Goal: Task Accomplishment & Management: Manage account settings

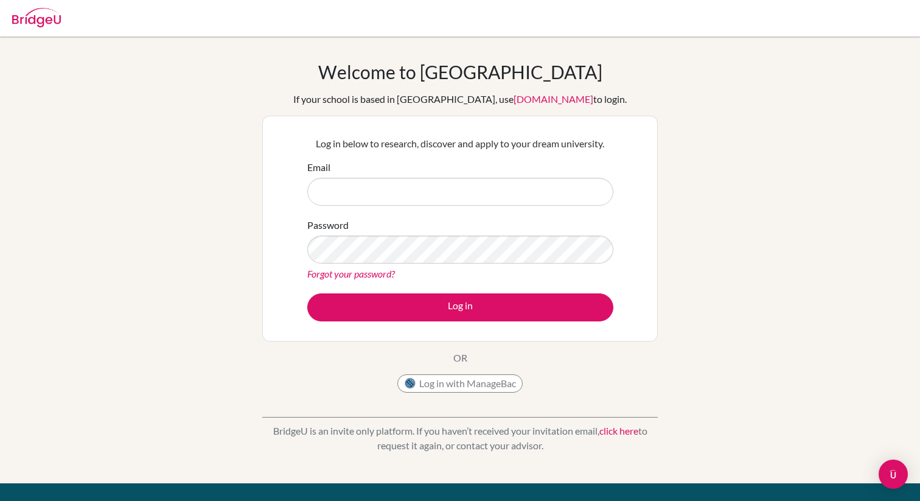
click at [342, 191] on input "Email" at bounding box center [460, 192] width 306 height 28
click at [336, 178] on input "Email" at bounding box center [460, 192] width 306 height 28
type input "[EMAIL_ADDRESS][DOMAIN_NAME]"
click at [378, 268] on link "Forgot your password?" at bounding box center [351, 274] width 88 height 12
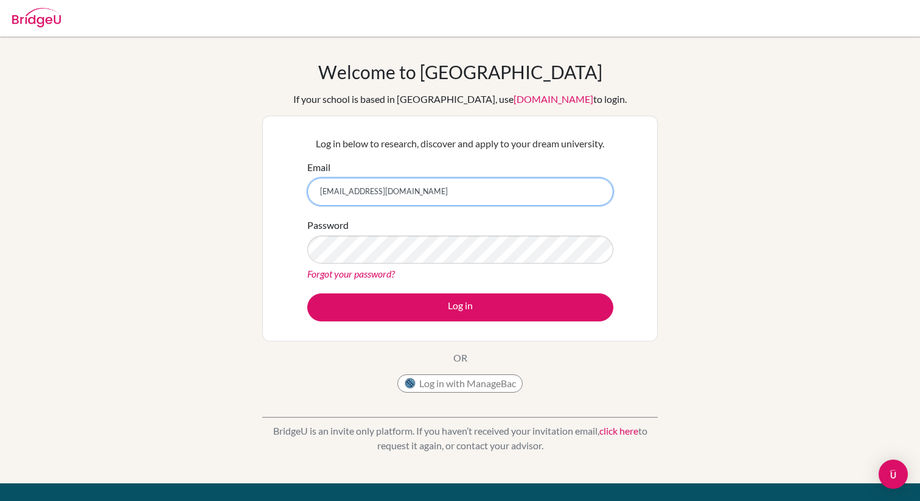
click at [451, 194] on input "[EMAIL_ADDRESS][DOMAIN_NAME]" at bounding box center [460, 192] width 306 height 28
type input "[EMAIL_ADDRESS][DOMAIN_NAME]"
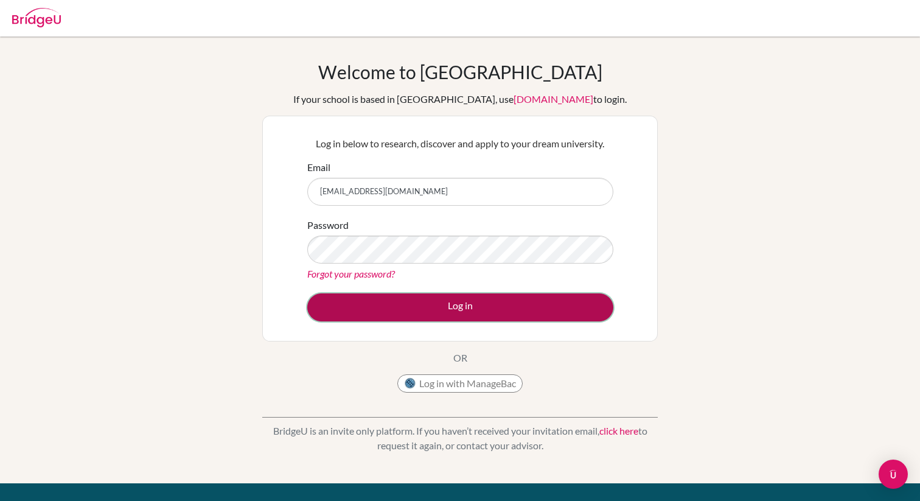
click at [435, 306] on button "Log in" at bounding box center [460, 307] width 306 height 28
